Goal: Find specific page/section: Find specific page/section

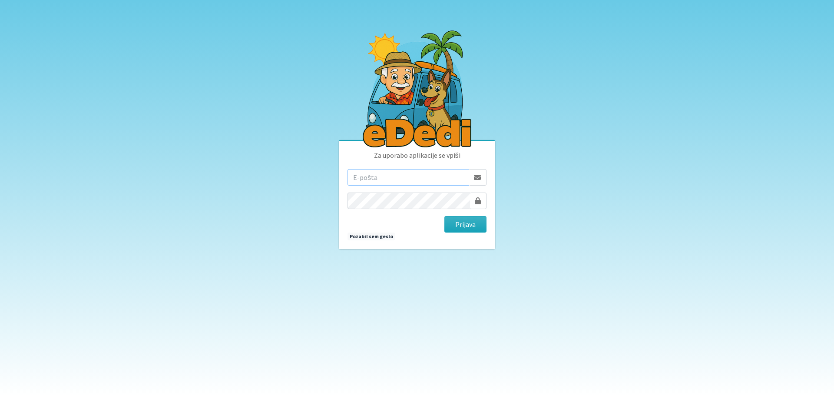
type input "[EMAIL_ADDRESS][PERSON_NAME][PERSON_NAME][DOMAIN_NAME]"
click at [476, 221] on button "Prijava" at bounding box center [465, 224] width 42 height 17
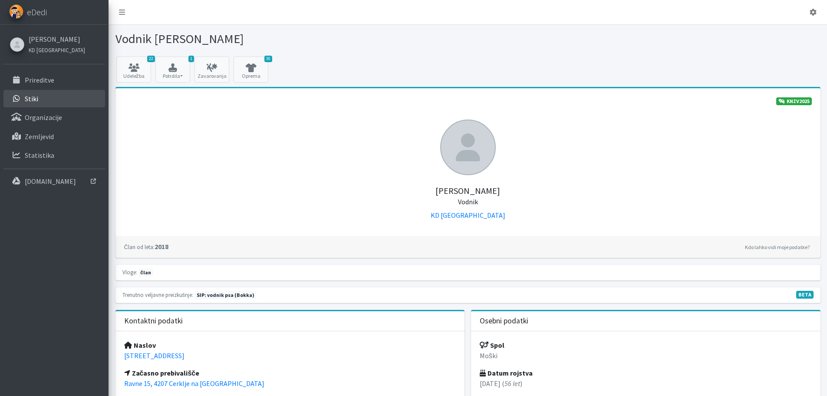
click at [48, 100] on link "Stiki" at bounding box center [54, 98] width 102 height 17
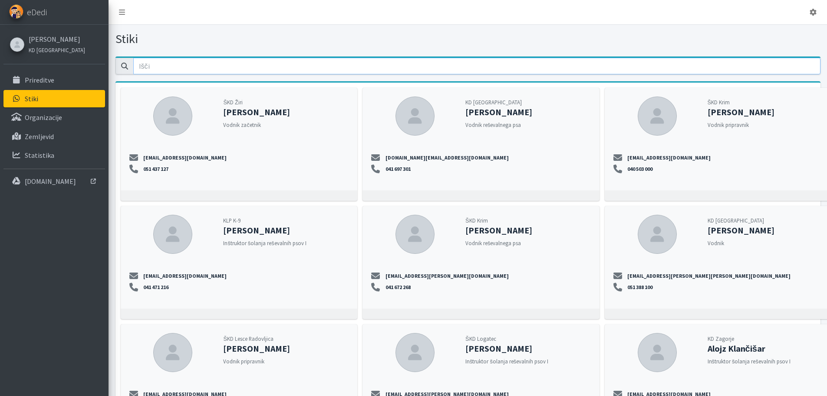
click at [164, 66] on input "email" at bounding box center [477, 66] width 688 height 17
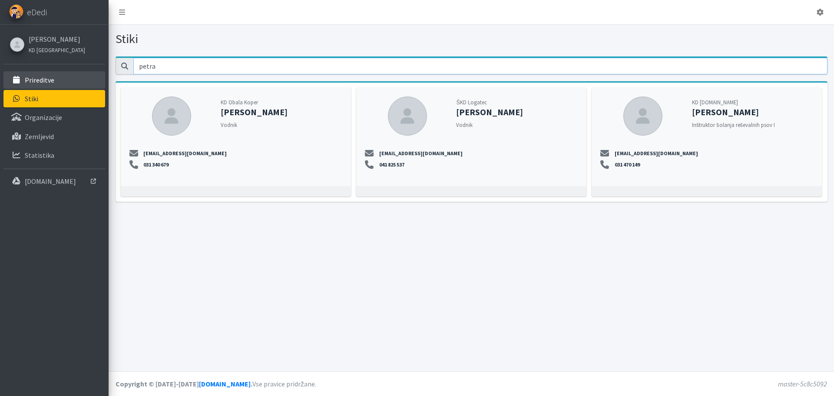
drag, startPoint x: 164, startPoint y: 64, endPoint x: 95, endPoint y: 71, distance: 69.5
click at [95, 71] on div "Odjavi se eDedi [PERSON_NAME] [GEOGRAPHIC_DATA]" at bounding box center [417, 198] width 834 height 396
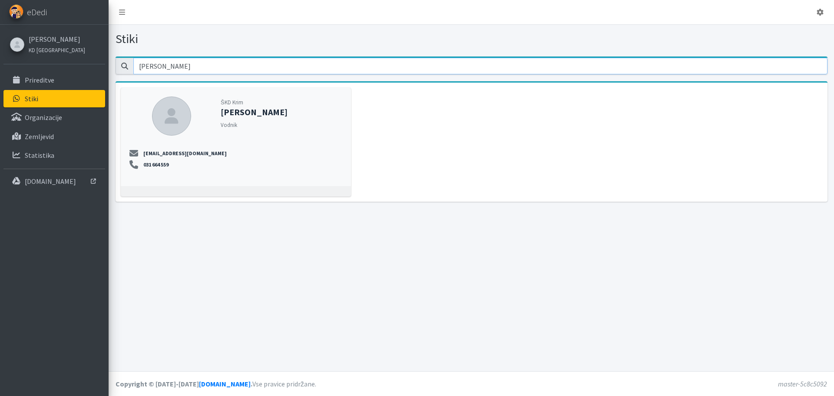
drag, startPoint x: 164, startPoint y: 66, endPoint x: 132, endPoint y: 69, distance: 32.3
click at [132, 69] on div "[PERSON_NAME]" at bounding box center [472, 66] width 712 height 17
drag, startPoint x: 161, startPoint y: 63, endPoint x: 119, endPoint y: 69, distance: 42.1
click at [119, 69] on div "stepan" at bounding box center [472, 66] width 712 height 17
drag, startPoint x: 178, startPoint y: 66, endPoint x: 93, endPoint y: 69, distance: 85.2
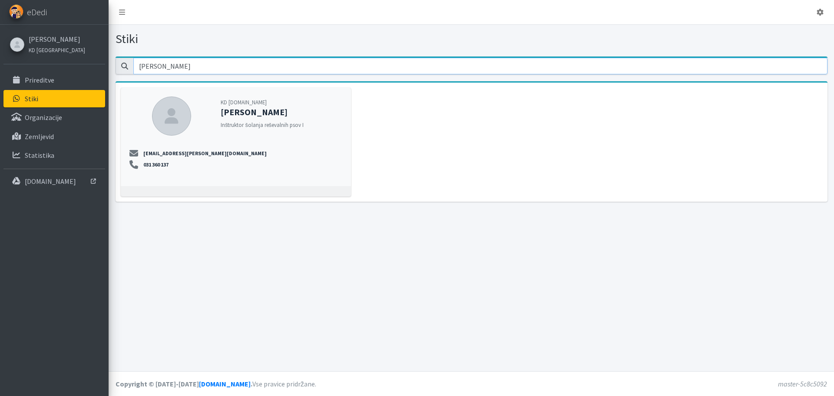
click at [93, 69] on div "Odjavi se eDedi [PERSON_NAME] [GEOGRAPHIC_DATA]" at bounding box center [417, 198] width 834 height 396
drag, startPoint x: 167, startPoint y: 67, endPoint x: 119, endPoint y: 67, distance: 47.8
click at [119, 67] on div "[PERSON_NAME]" at bounding box center [472, 66] width 712 height 17
type input "zafran"
